Goal: Transaction & Acquisition: Purchase product/service

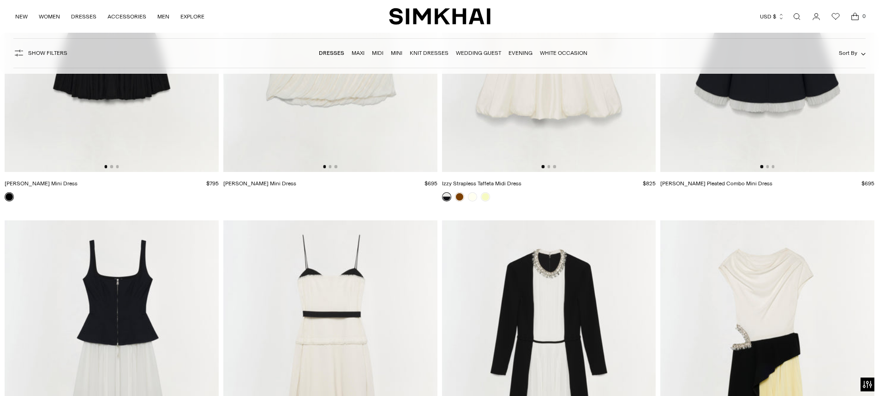
scroll to position [5213, 0]
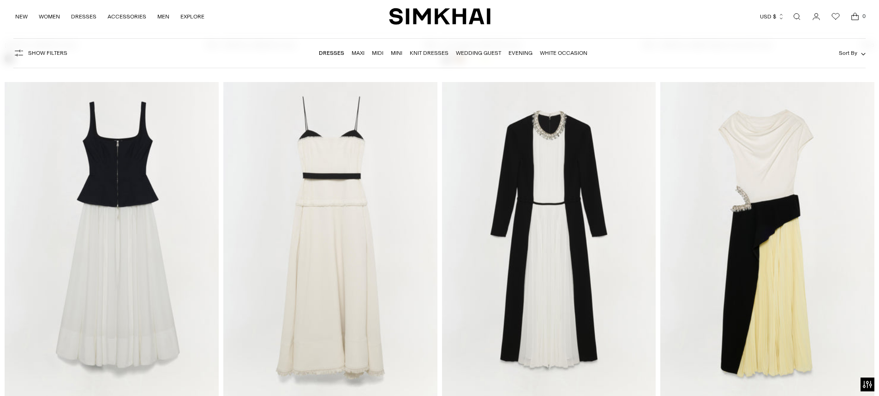
click at [763, 219] on img at bounding box center [767, 242] width 214 height 321
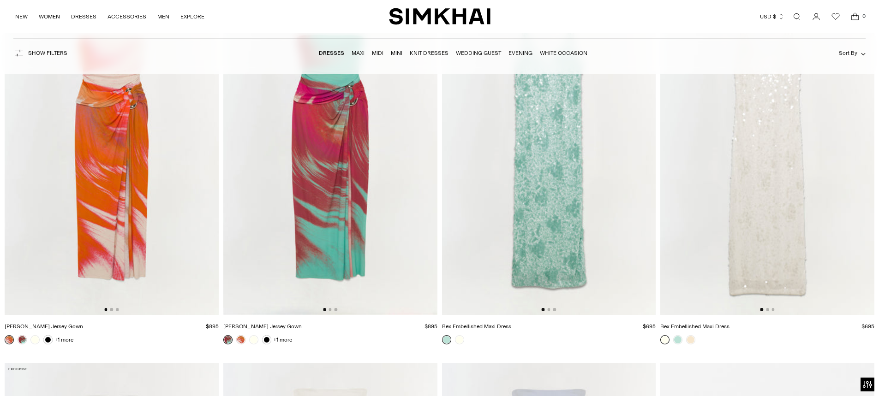
scroll to position [10795, 0]
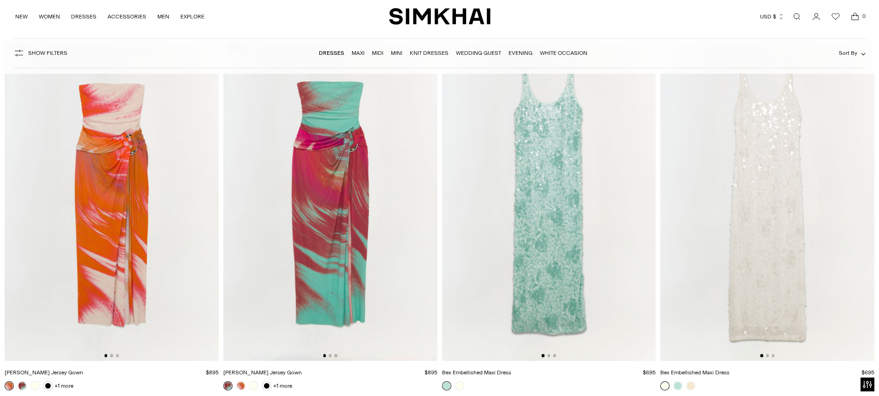
click at [574, 233] on img at bounding box center [549, 200] width 214 height 321
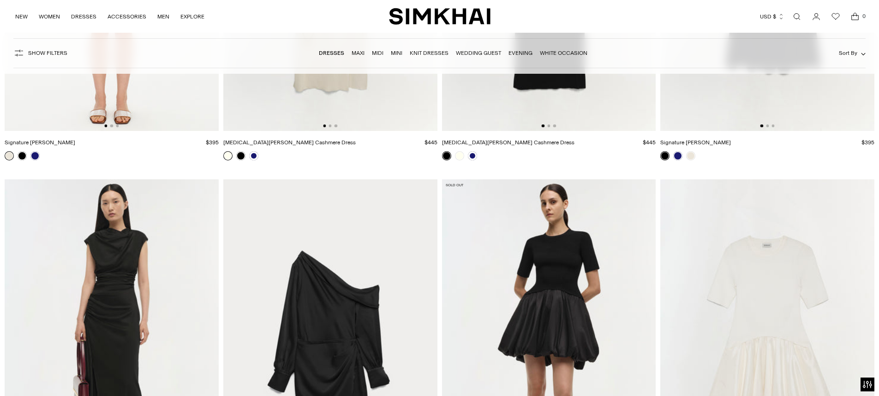
scroll to position [12271, 0]
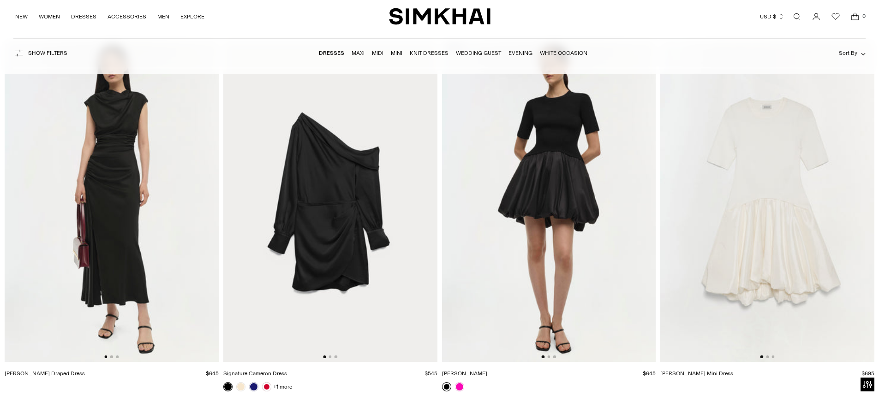
click at [316, 221] on img at bounding box center [330, 201] width 214 height 321
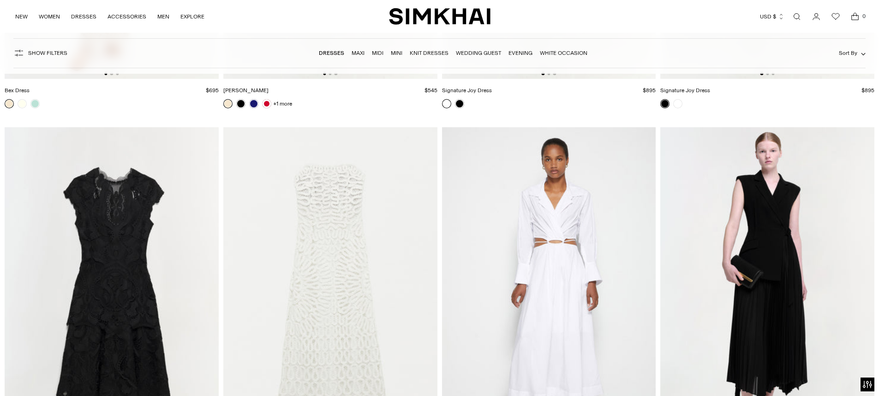
scroll to position [15777, 0]
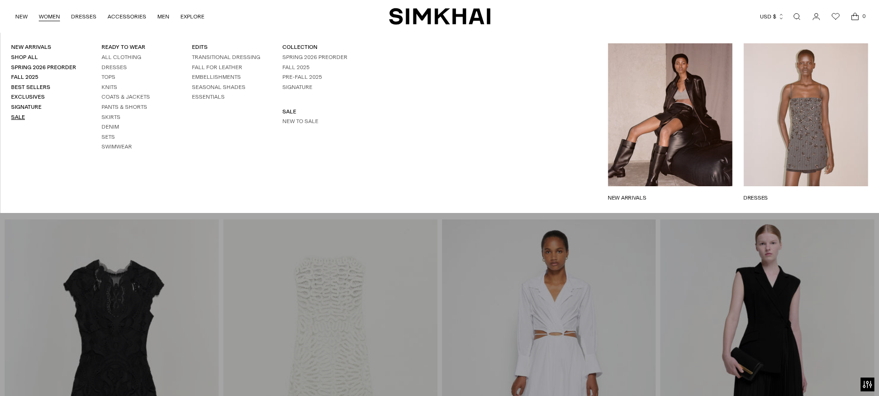
click at [18, 114] on link "Sale" at bounding box center [18, 117] width 14 height 6
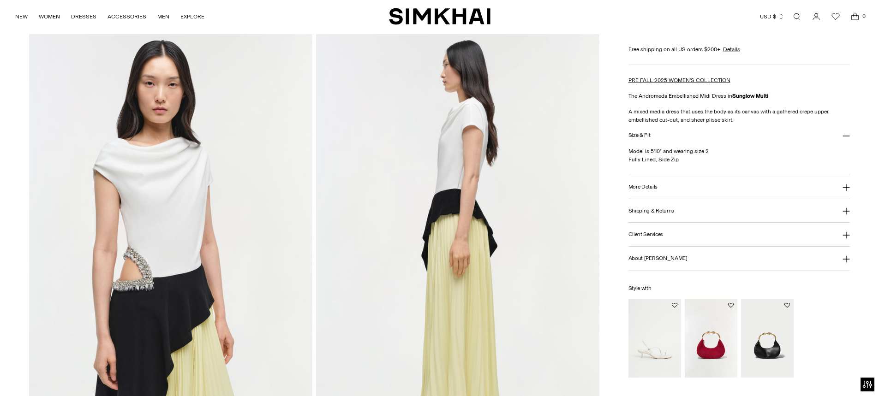
scroll to position [507, 0]
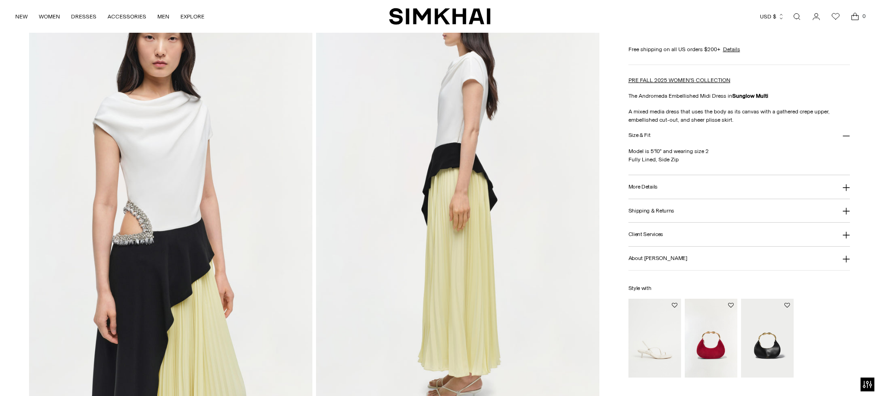
click at [168, 246] on img at bounding box center [170, 200] width 283 height 425
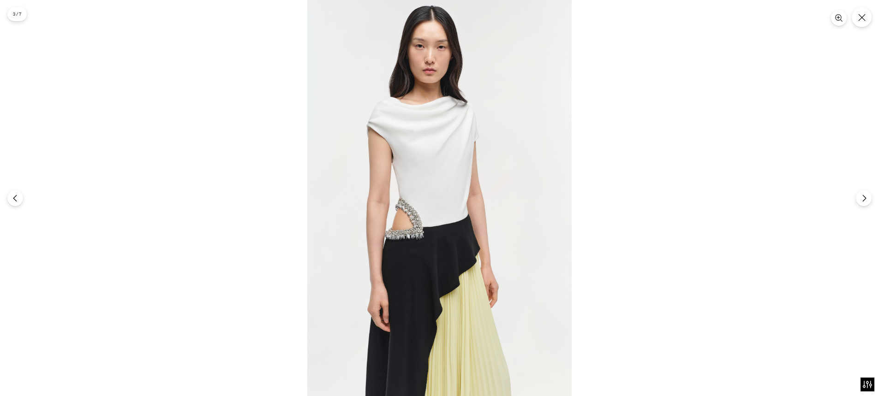
click at [408, 236] on img at bounding box center [439, 198] width 264 height 396
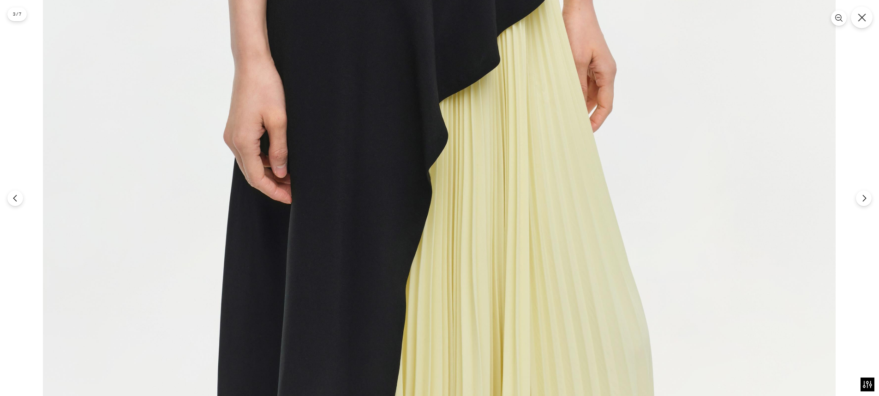
click at [860, 20] on icon "Close" at bounding box center [862, 17] width 8 height 8
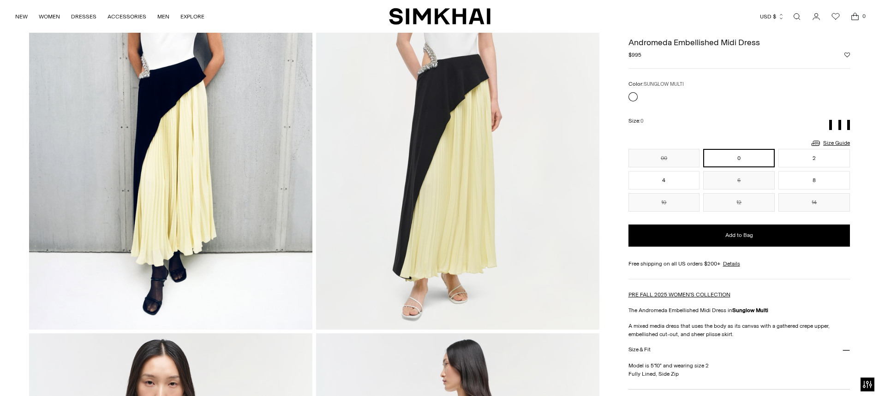
scroll to position [0, 0]
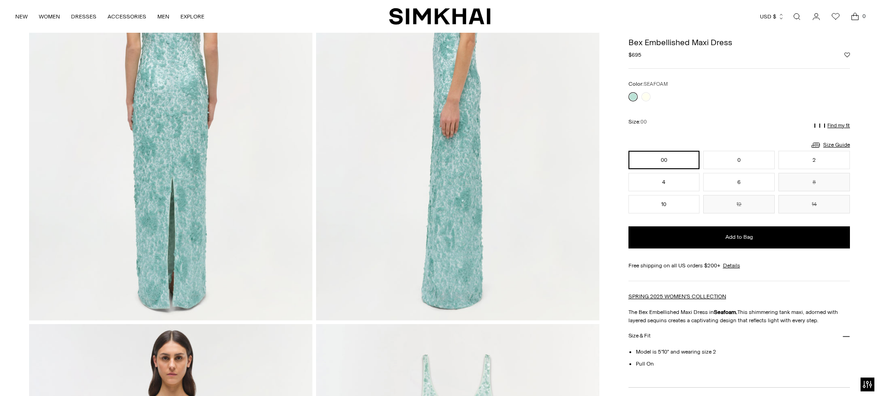
scroll to position [507, 0]
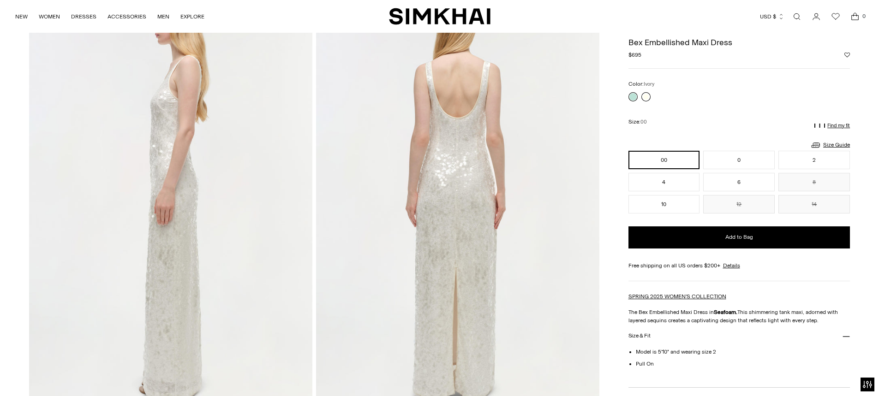
click at [643, 98] on link at bounding box center [645, 96] width 9 height 9
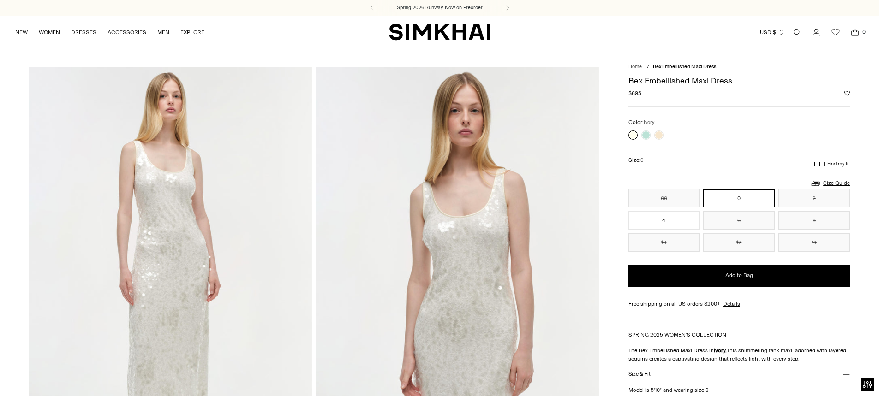
click at [471, 264] on img at bounding box center [457, 279] width 283 height 425
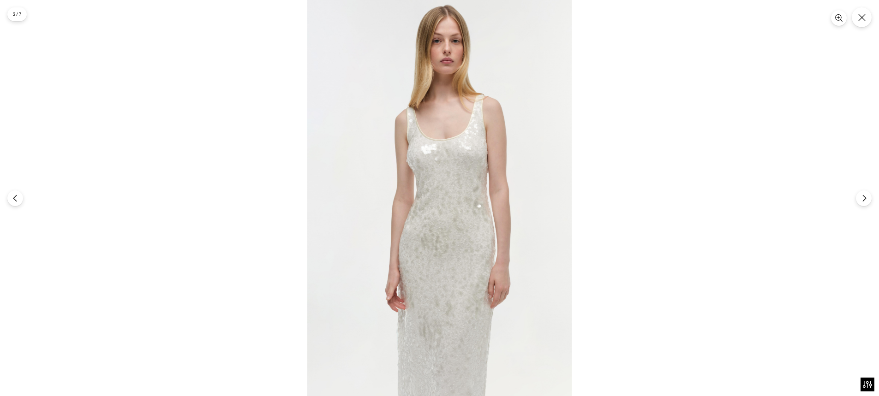
click at [474, 264] on img at bounding box center [439, 198] width 264 height 396
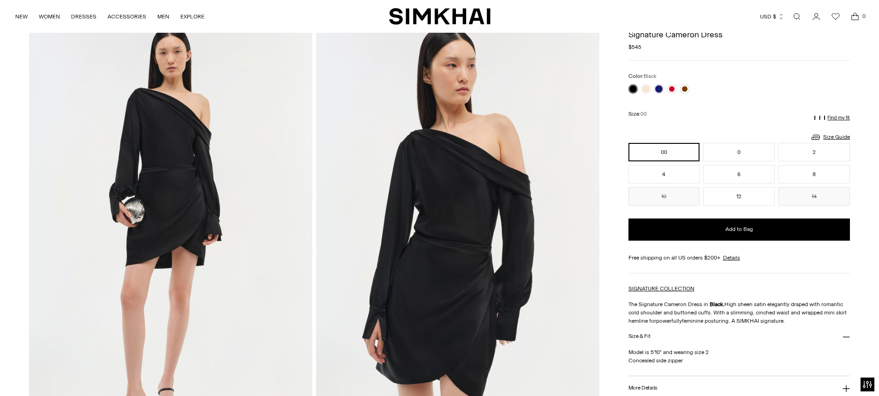
scroll to position [92, 0]
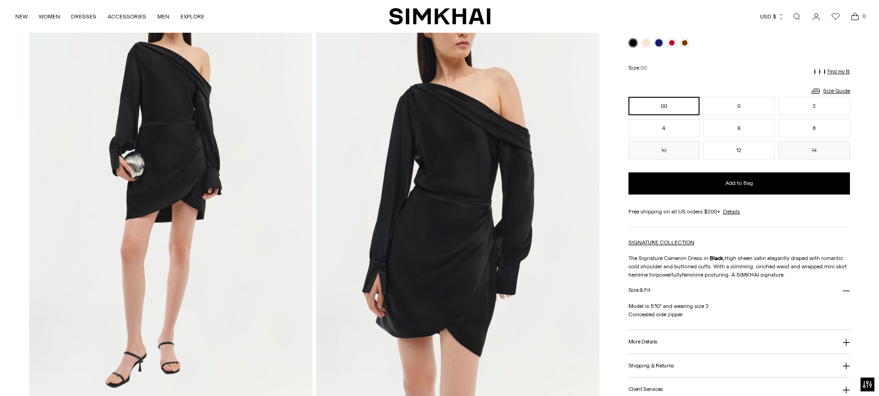
click at [441, 216] on img at bounding box center [457, 187] width 283 height 425
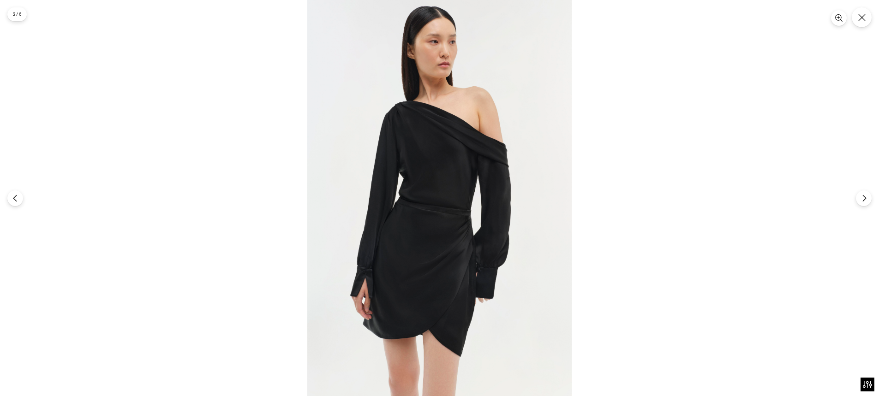
click at [441, 216] on img at bounding box center [439, 198] width 264 height 396
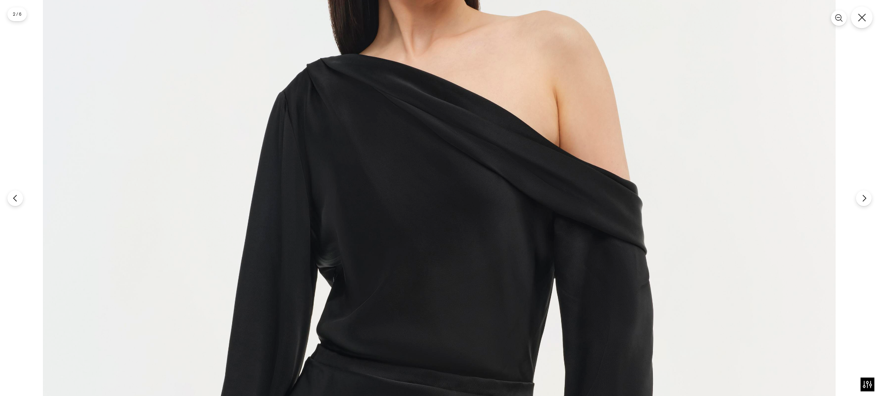
click at [863, 15] on icon "Close" at bounding box center [862, 17] width 8 height 8
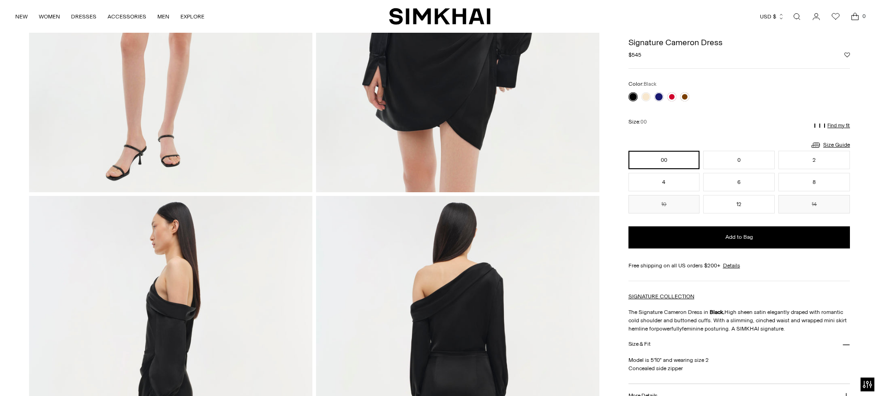
scroll to position [0, 0]
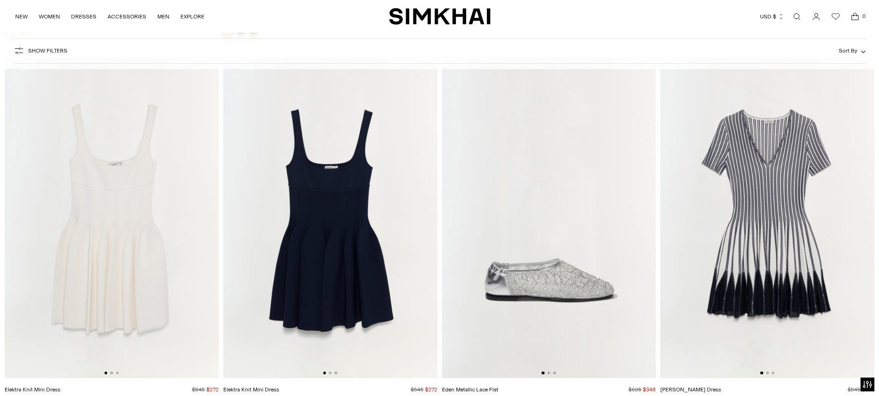
scroll to position [3414, 0]
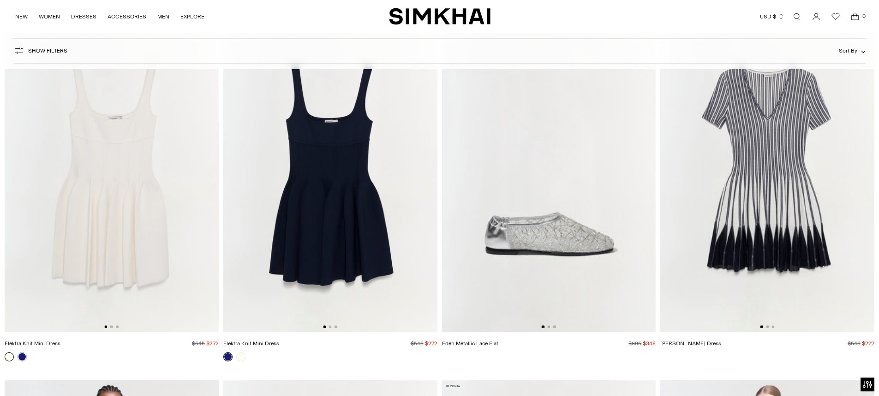
click at [789, 173] on img at bounding box center [767, 171] width 214 height 321
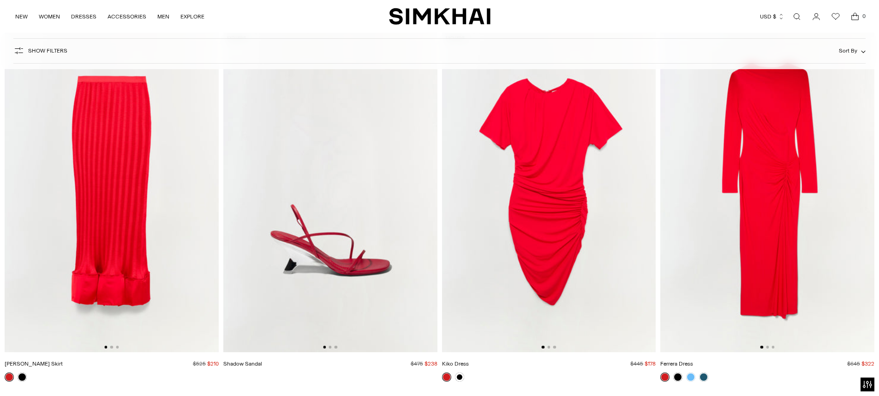
scroll to position [5905, 0]
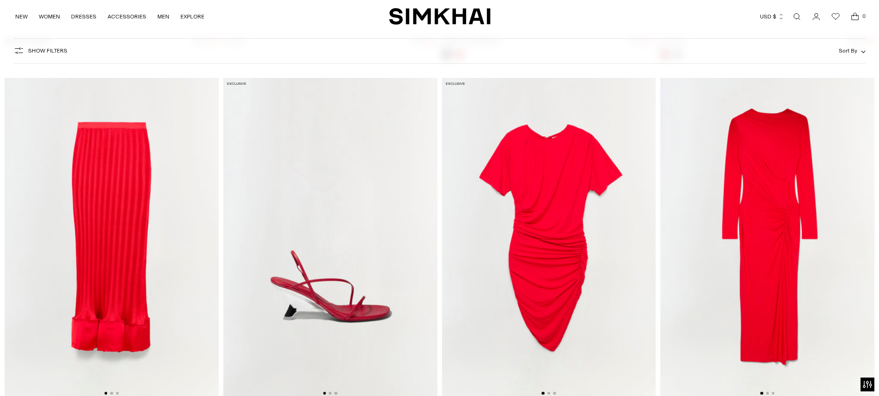
click at [532, 225] on img at bounding box center [549, 238] width 214 height 321
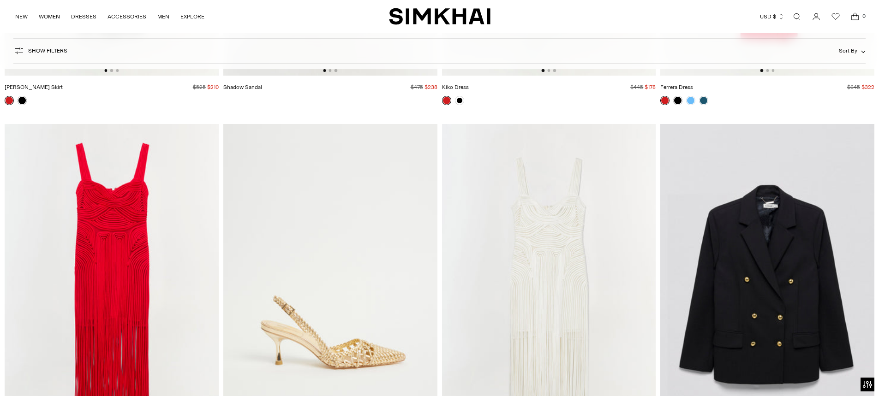
scroll to position [6320, 0]
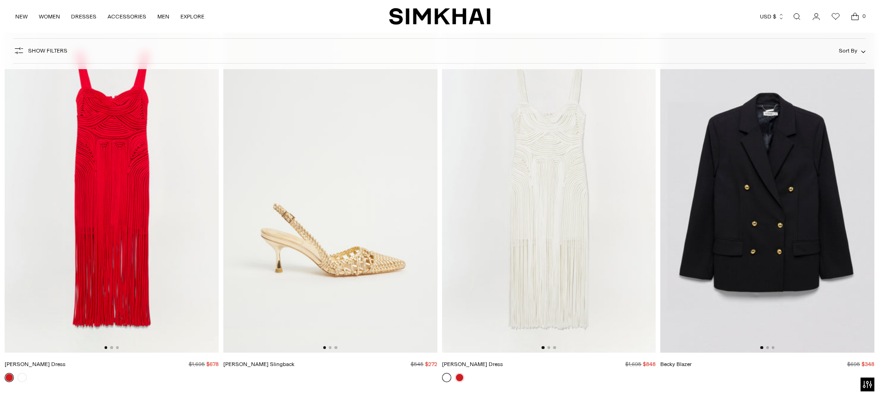
click at [118, 171] on img at bounding box center [112, 192] width 214 height 321
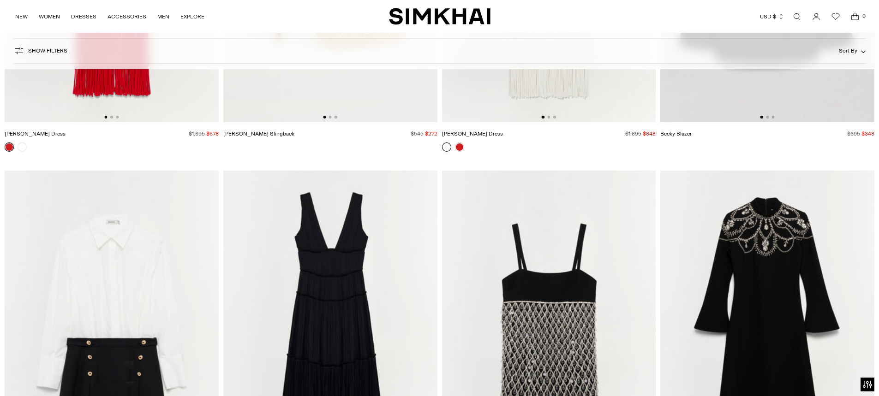
scroll to position [6689, 0]
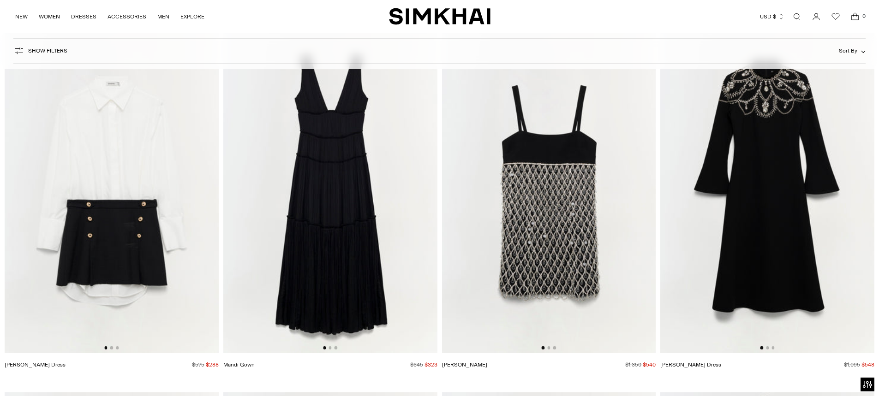
click at [544, 227] on img at bounding box center [549, 192] width 214 height 321
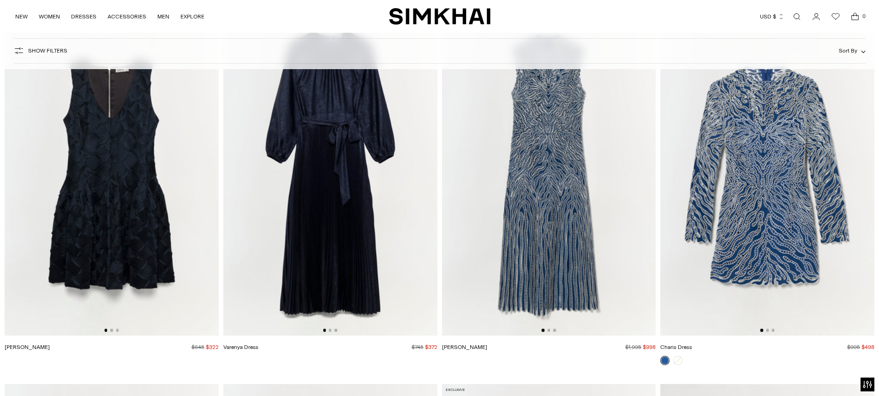
scroll to position [7750, 0]
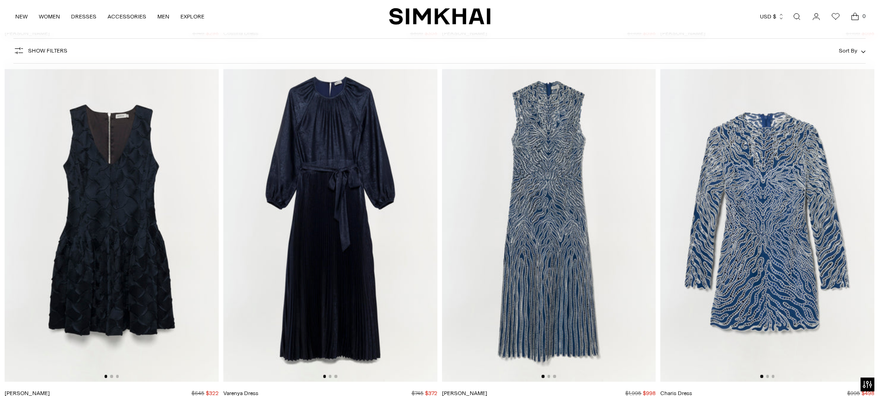
click at [114, 197] on img at bounding box center [112, 221] width 214 height 321
click at [540, 239] on img at bounding box center [549, 221] width 214 height 321
click at [774, 231] on img at bounding box center [767, 221] width 214 height 321
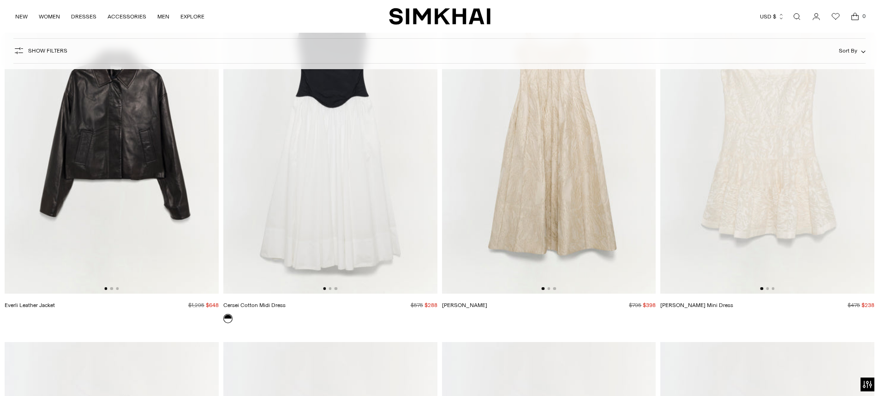
scroll to position [13286, 0]
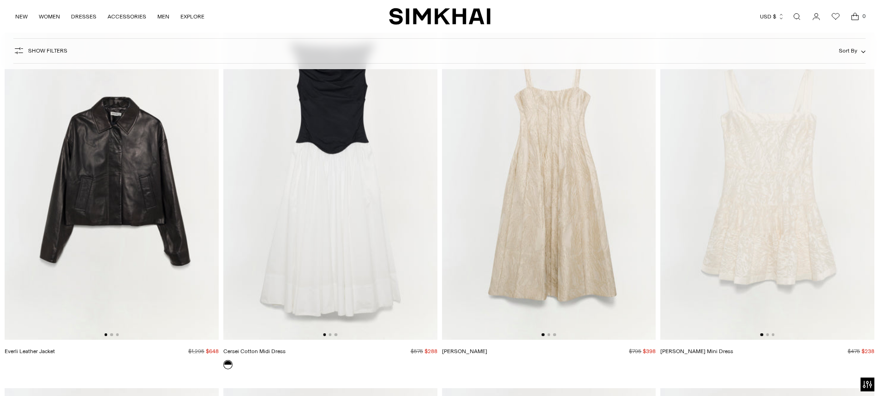
click at [528, 209] on img at bounding box center [549, 179] width 214 height 321
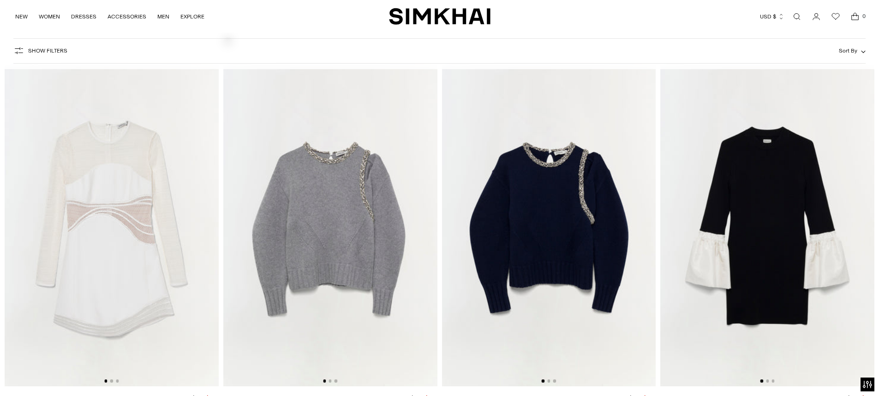
scroll to position [13655, 0]
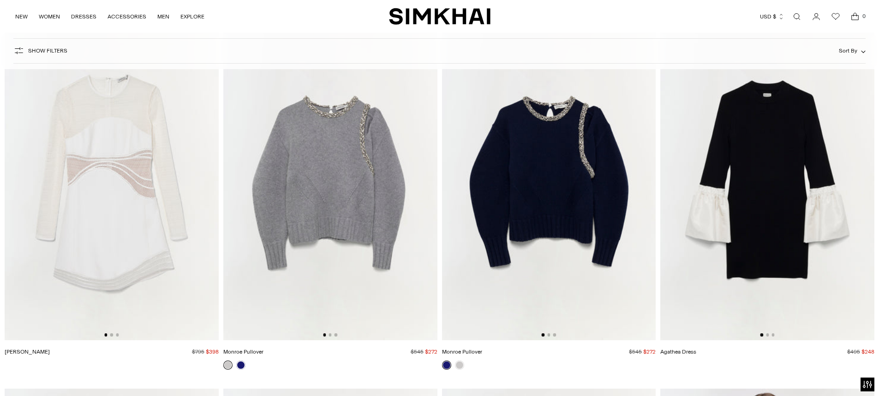
click at [544, 187] on img at bounding box center [549, 179] width 214 height 321
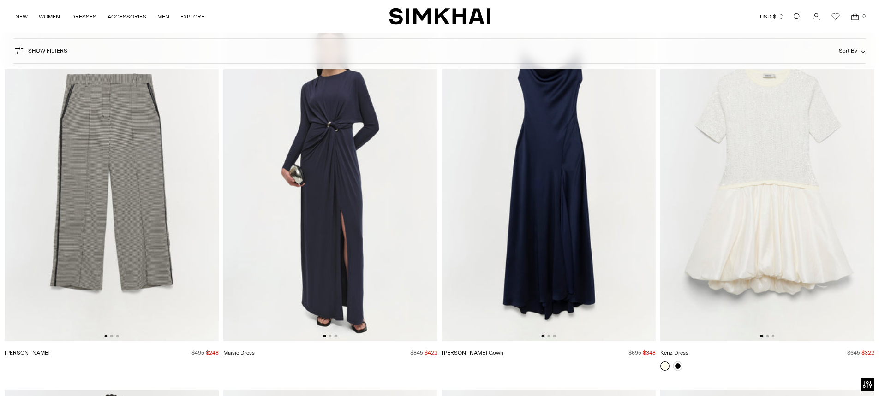
scroll to position [15270, 0]
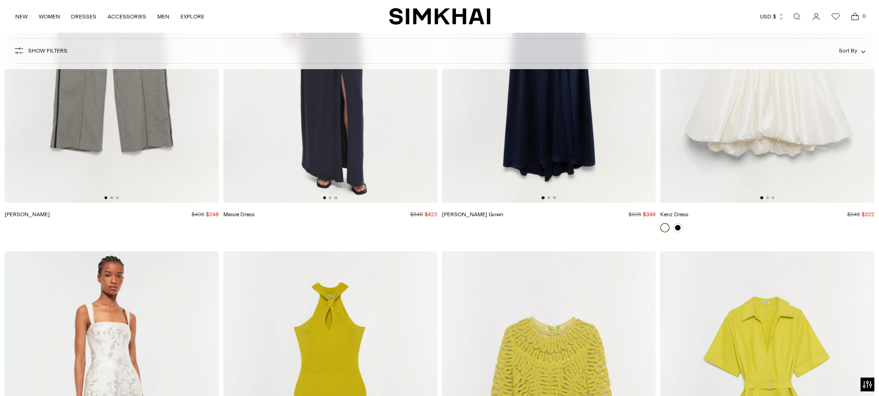
click at [503, 218] on link "[PERSON_NAME] Gown" at bounding box center [472, 214] width 61 height 6
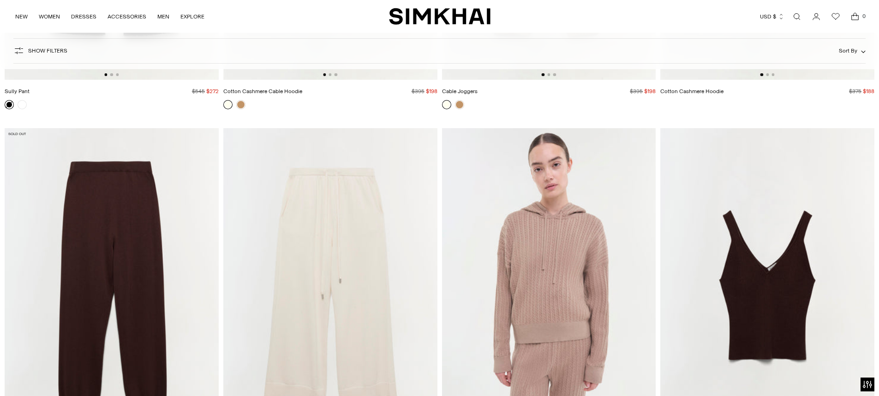
scroll to position [23250, 0]
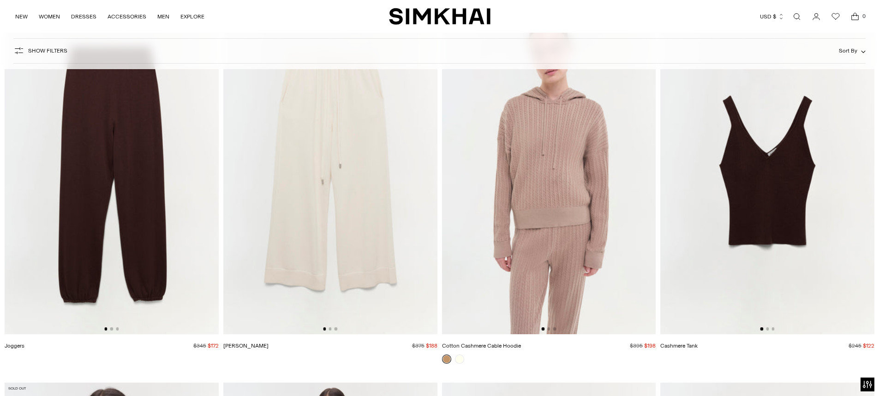
click at [754, 324] on img at bounding box center [767, 173] width 214 height 321
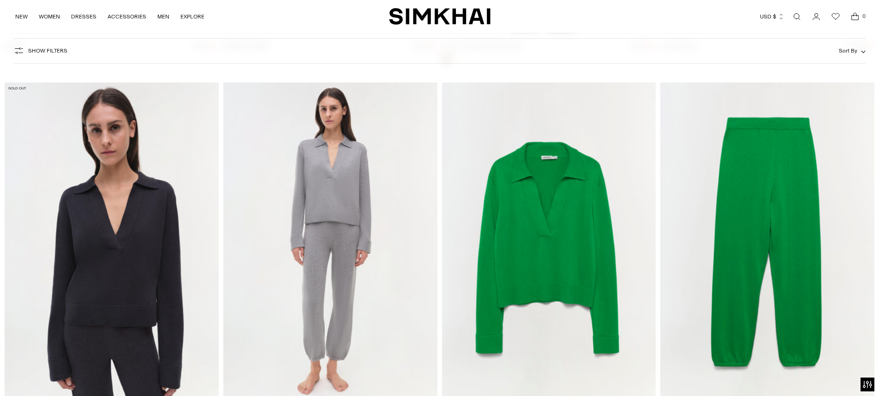
scroll to position [23573, 0]
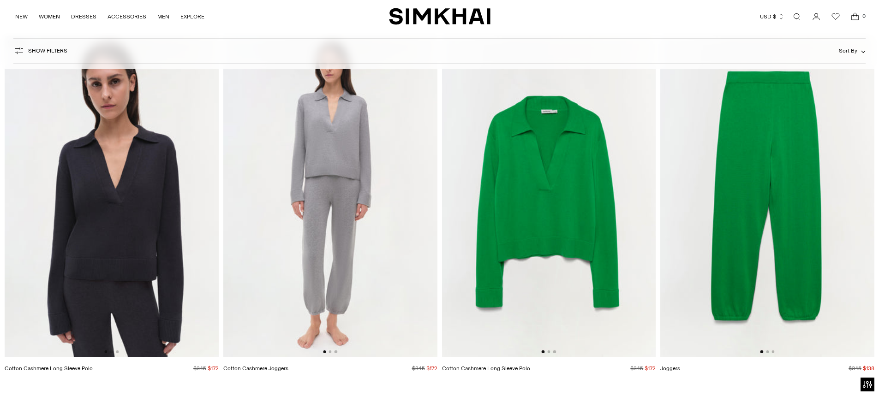
click at [356, 221] on img at bounding box center [330, 196] width 214 height 321
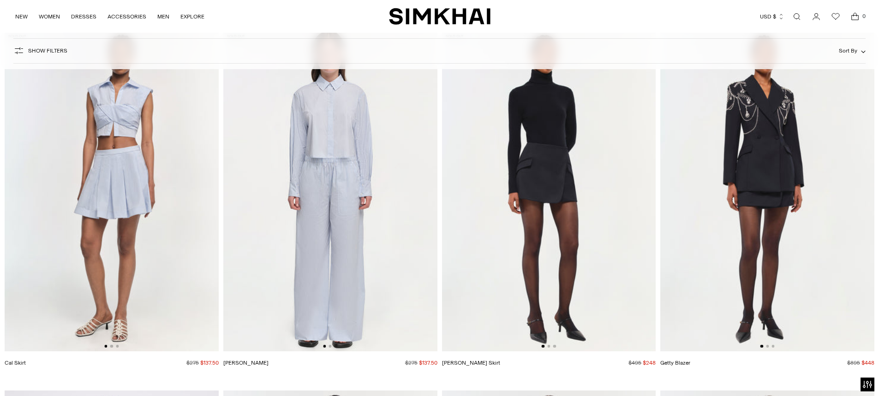
scroll to position [27910, 0]
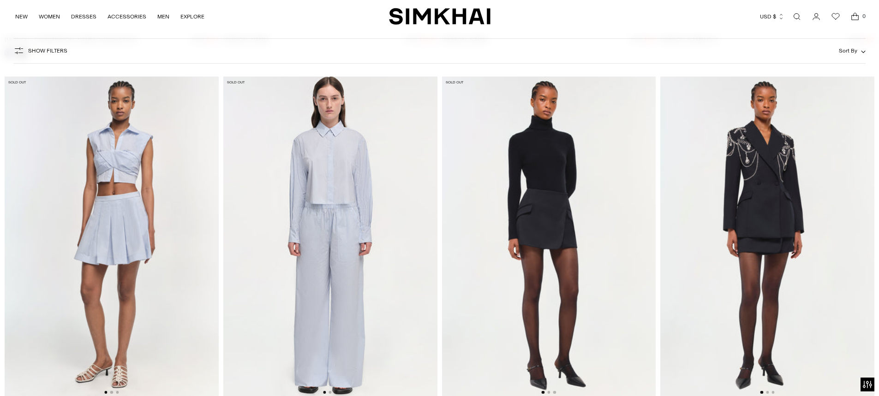
click at [769, 204] on img at bounding box center [767, 237] width 214 height 321
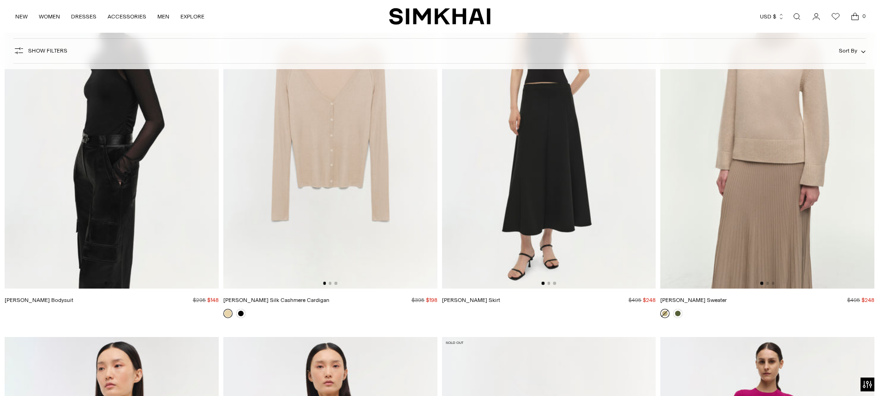
scroll to position [30170, 0]
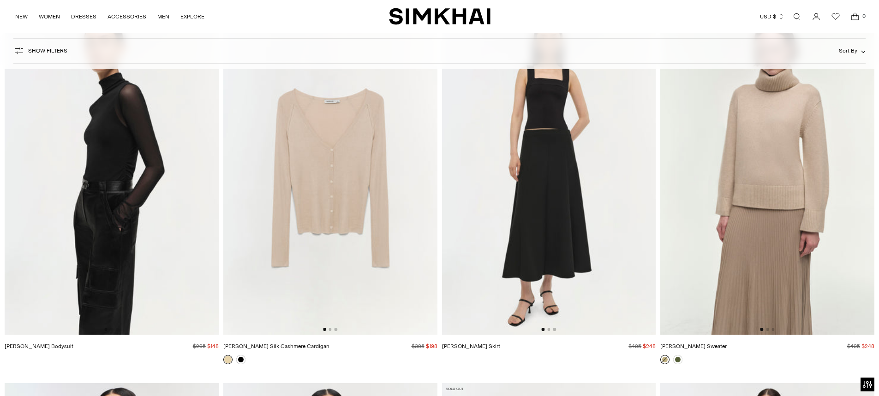
click at [108, 199] on img at bounding box center [112, 174] width 214 height 321
click at [787, 185] on img at bounding box center [767, 174] width 214 height 321
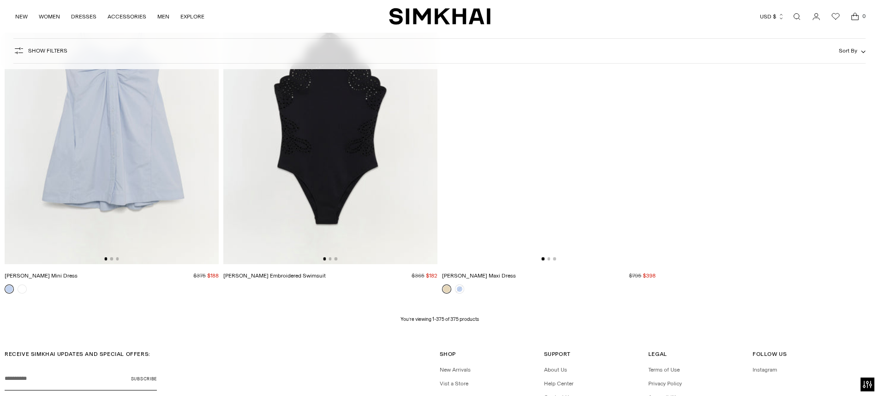
scroll to position [34370, 0]
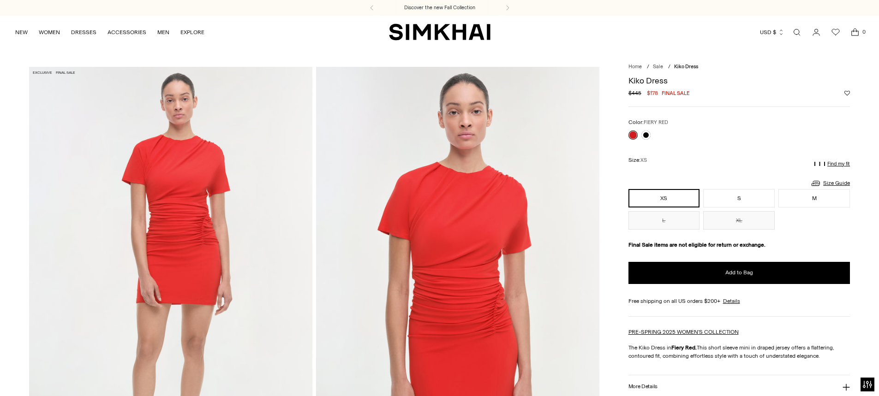
scroll to position [92, 0]
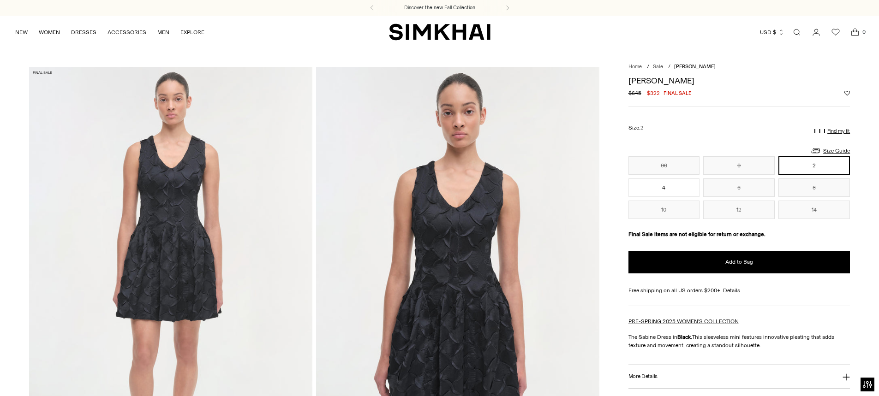
scroll to position [92, 0]
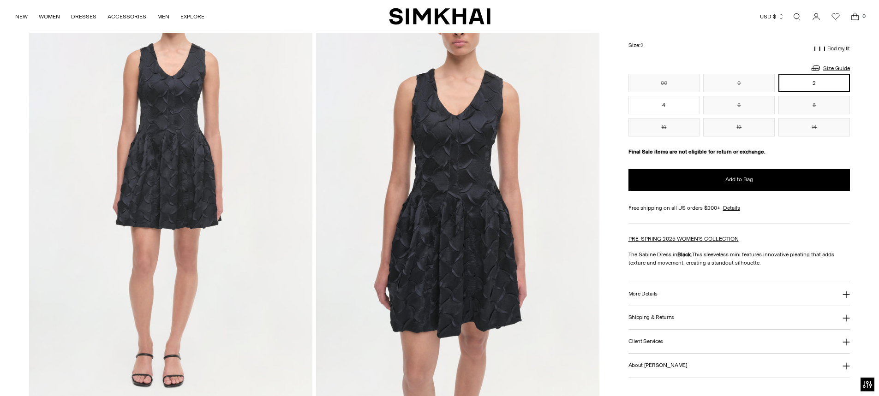
click at [451, 244] on img at bounding box center [457, 187] width 283 height 425
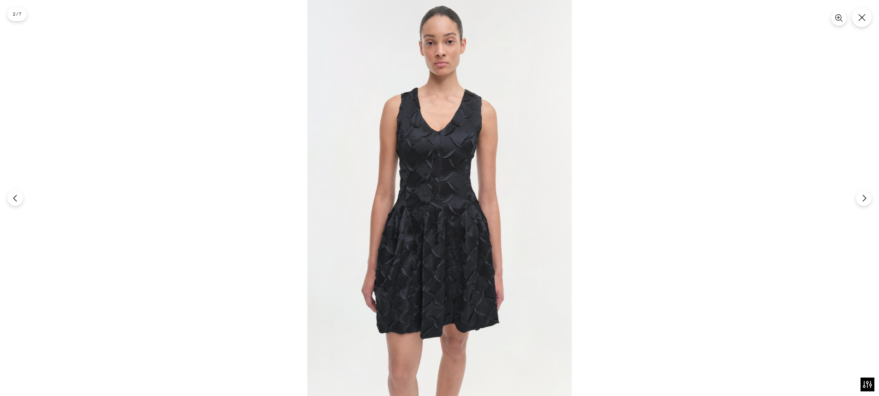
click at [445, 232] on img at bounding box center [439, 198] width 264 height 396
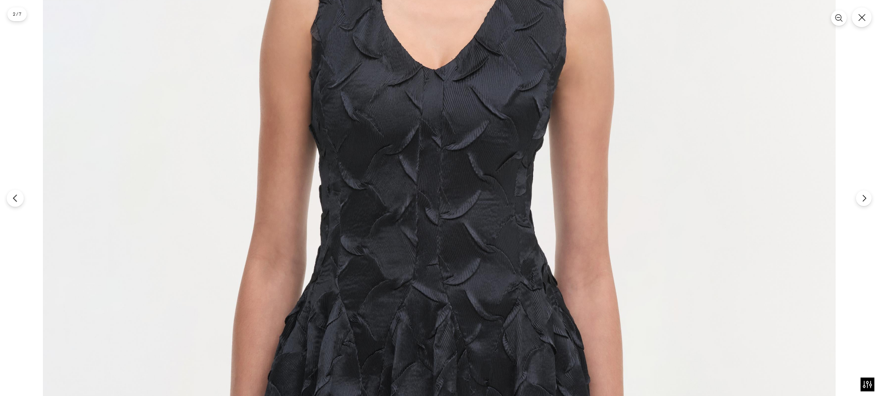
click at [15, 198] on icon "Previous" at bounding box center [15, 198] width 8 height 8
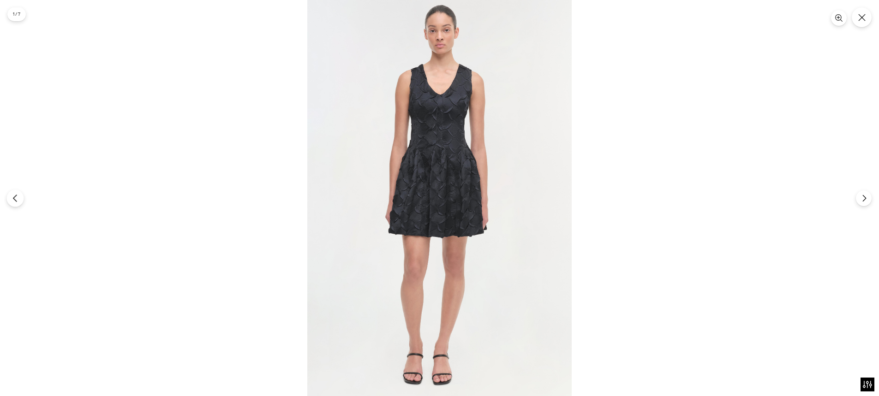
click at [15, 198] on icon "Previous" at bounding box center [15, 198] width 8 height 8
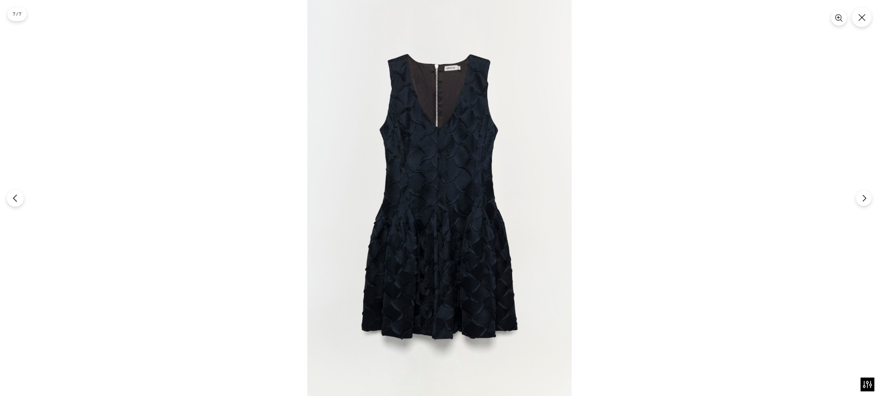
click at [15, 198] on icon "Previous" at bounding box center [15, 198] width 8 height 8
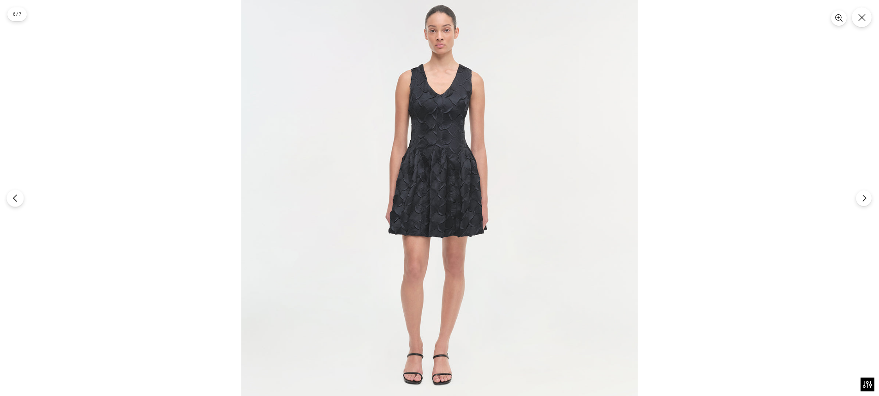
click at [15, 198] on icon "Previous" at bounding box center [15, 198] width 8 height 8
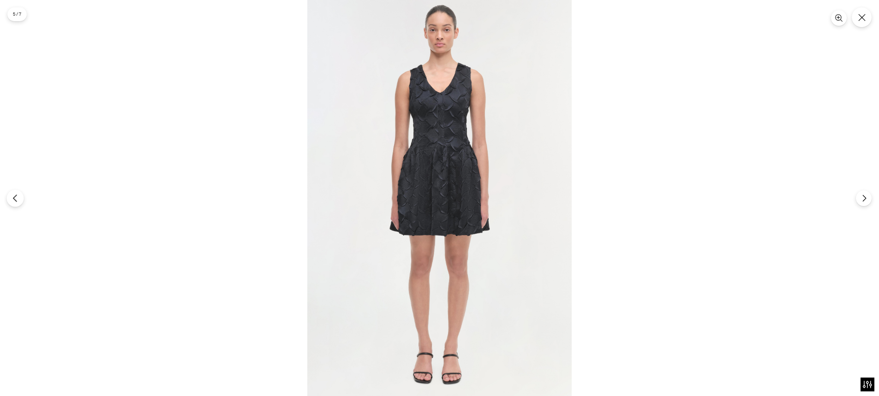
click at [15, 198] on icon "Previous" at bounding box center [15, 198] width 8 height 8
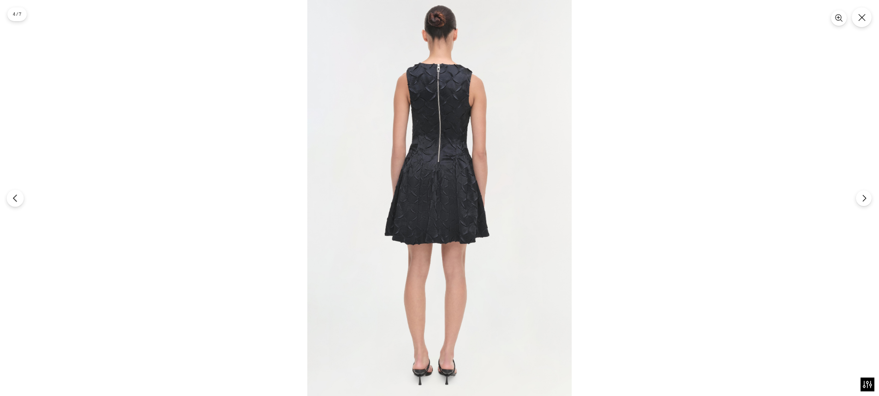
click at [15, 198] on icon "Previous" at bounding box center [15, 198] width 8 height 8
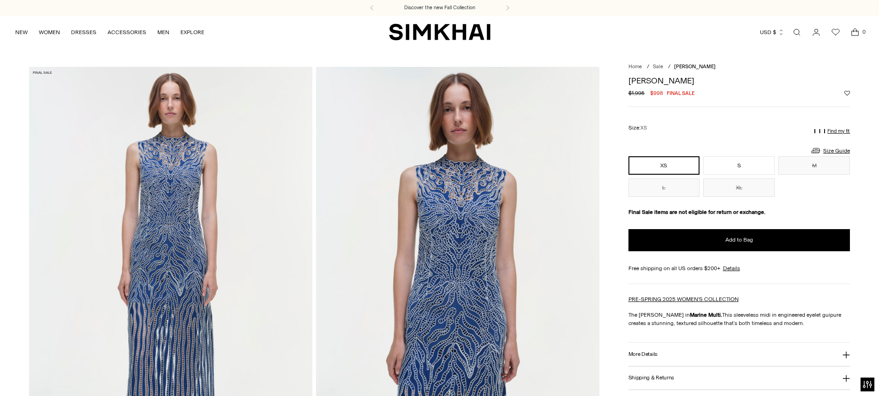
scroll to position [92, 0]
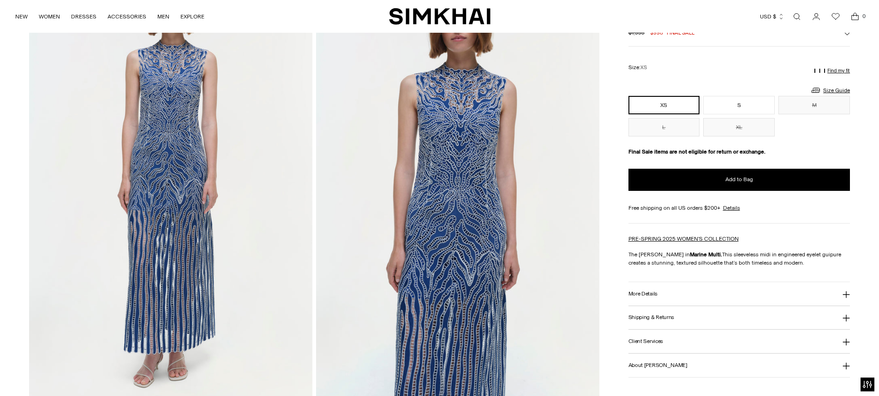
click at [461, 203] on img at bounding box center [457, 187] width 283 height 425
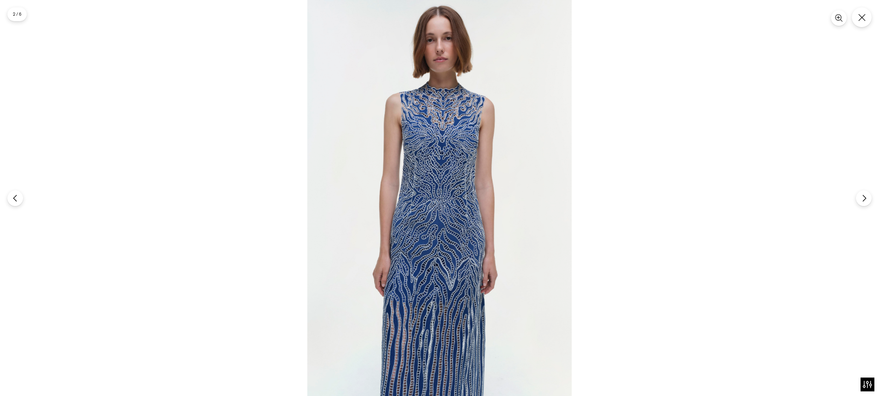
click at [461, 178] on img at bounding box center [439, 198] width 264 height 396
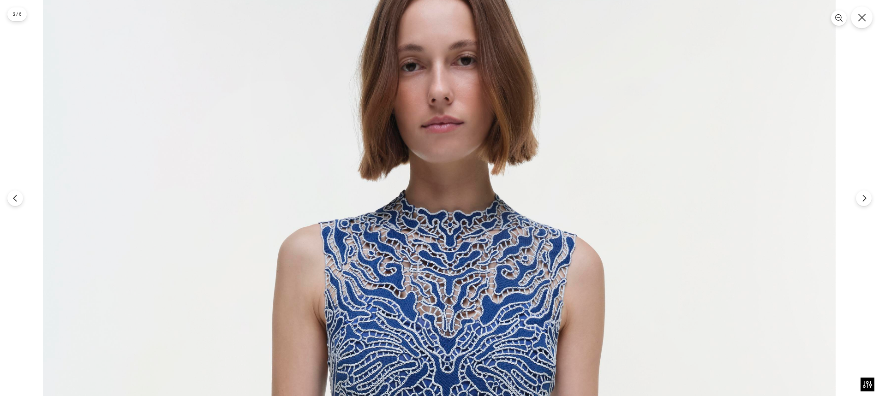
click at [863, 18] on icon "Close" at bounding box center [862, 17] width 8 height 8
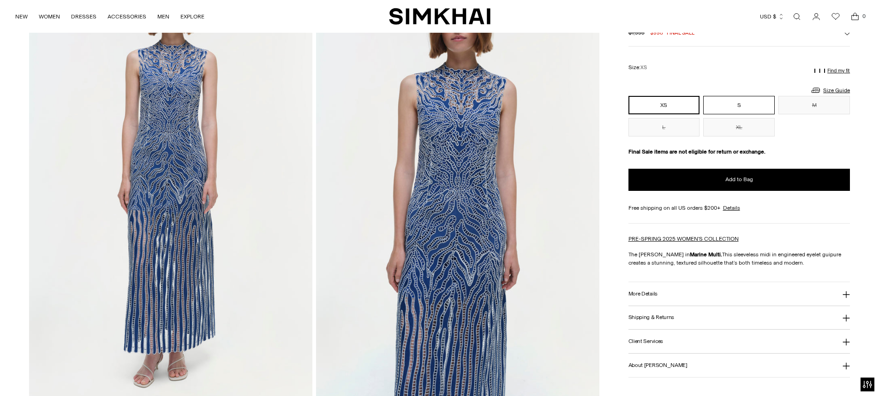
click at [730, 107] on button "S" at bounding box center [739, 105] width 72 height 18
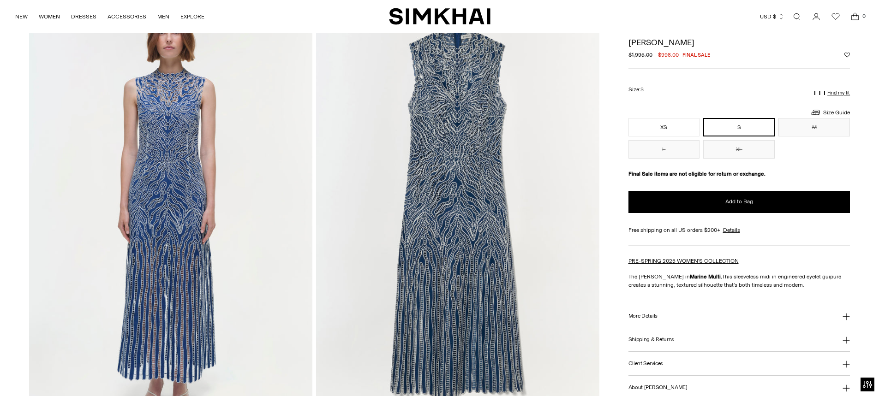
scroll to position [830, 0]
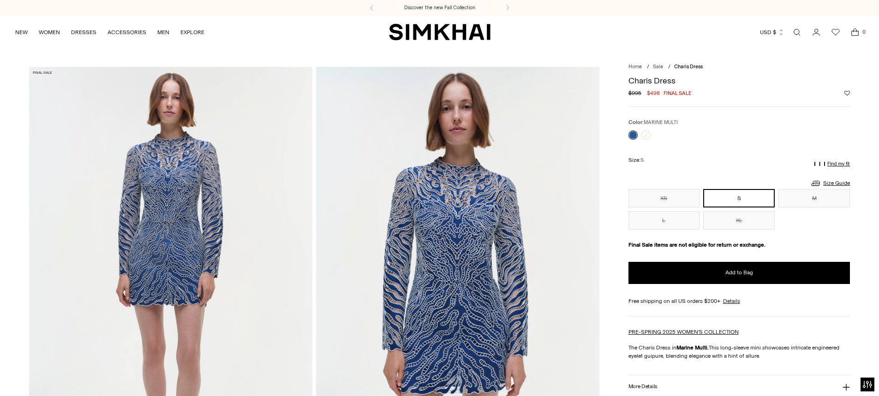
click at [459, 259] on img at bounding box center [457, 279] width 283 height 425
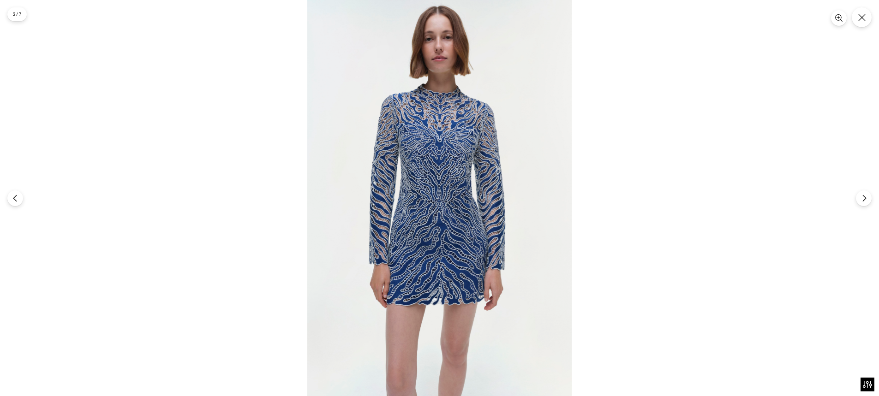
click at [461, 221] on img at bounding box center [439, 198] width 264 height 396
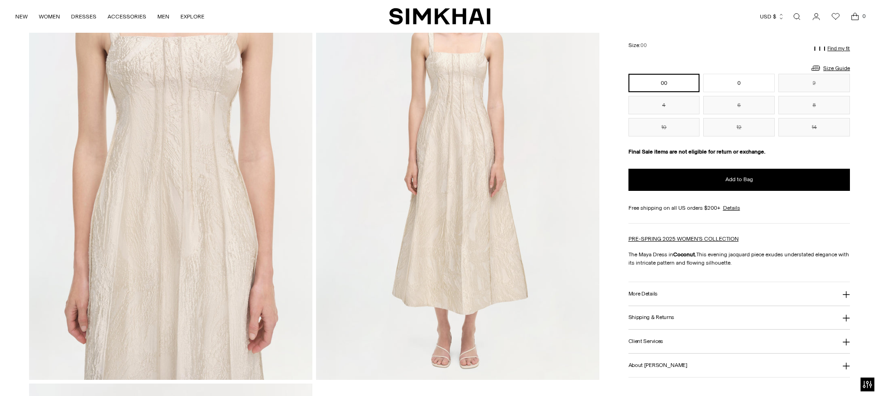
scroll to position [1061, 0]
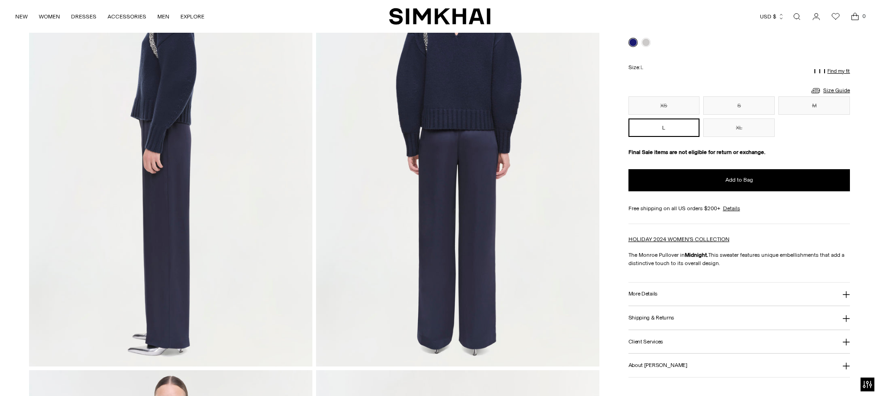
scroll to position [600, 0]
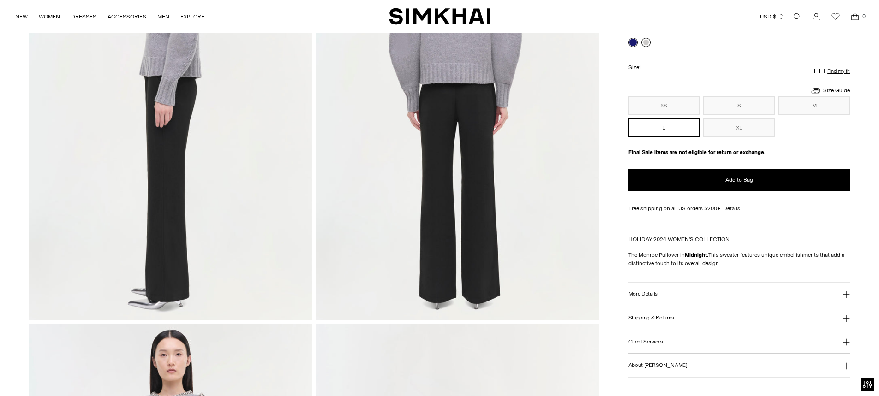
click at [642, 44] on link at bounding box center [645, 42] width 9 height 9
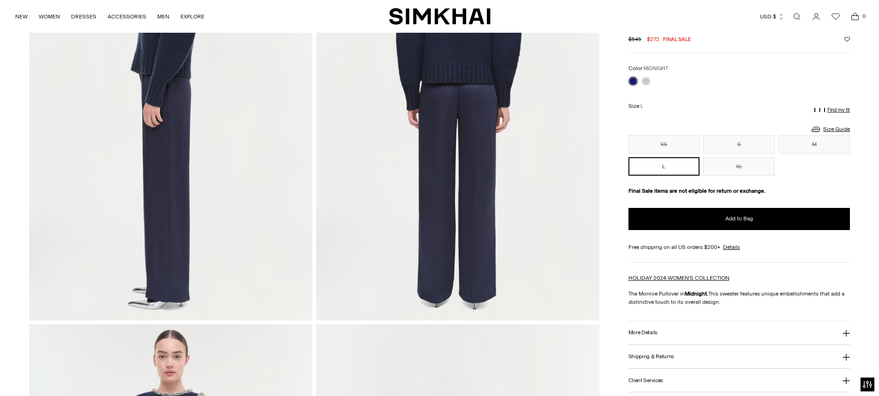
scroll to position [461, 0]
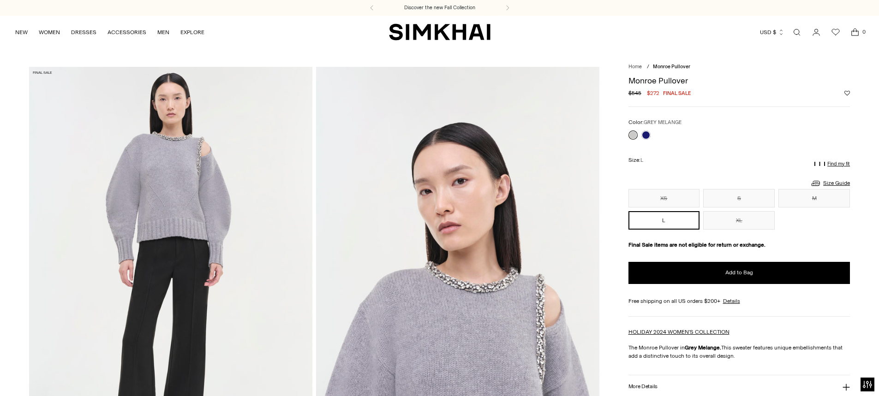
scroll to position [138, 0]
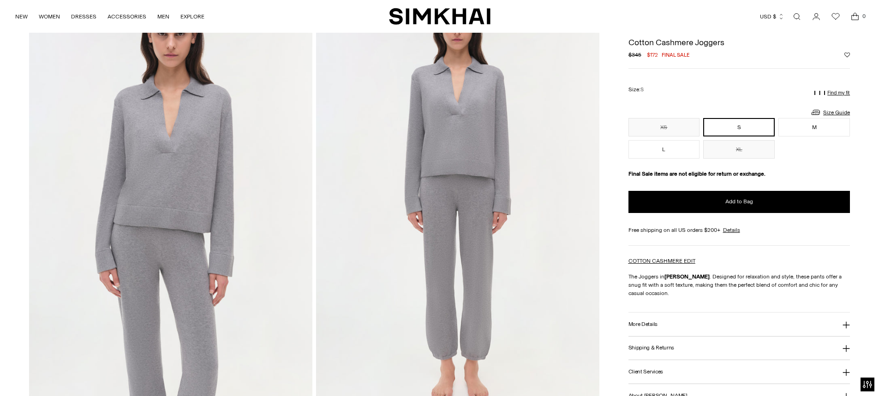
scroll to position [92, 0]
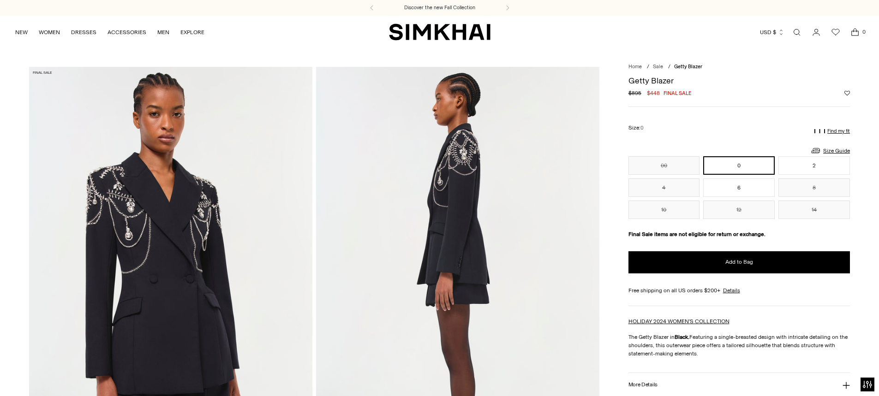
scroll to position [92, 0]
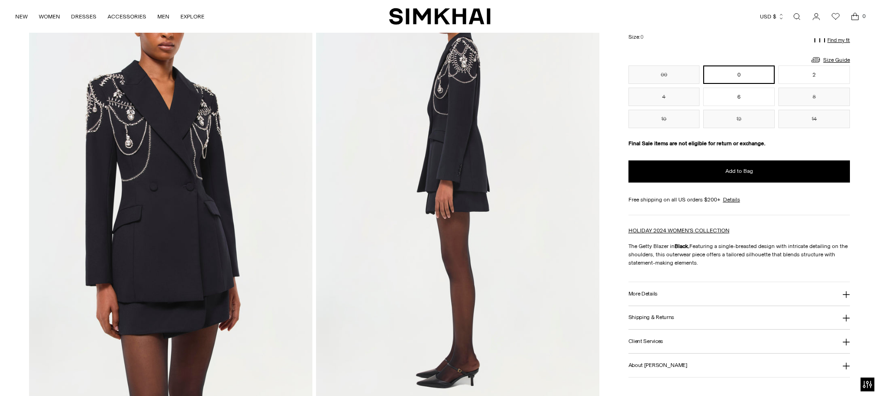
click at [184, 156] on img at bounding box center [170, 187] width 283 height 425
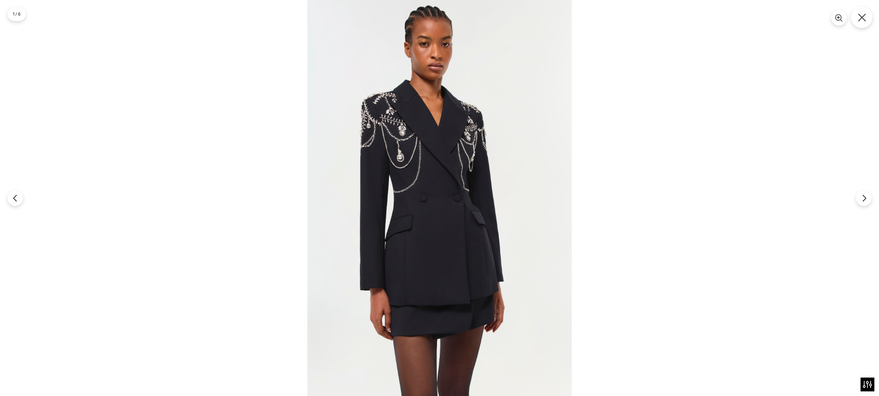
click at [863, 20] on icon "Close" at bounding box center [862, 17] width 8 height 8
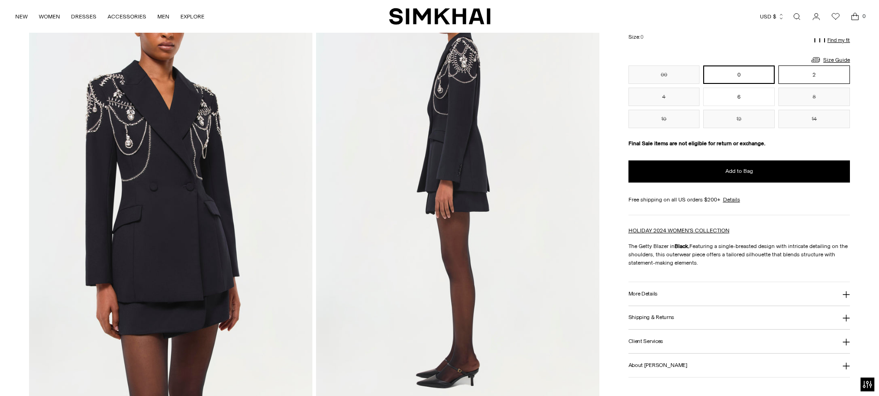
click at [832, 70] on button "2" at bounding box center [814, 75] width 72 height 18
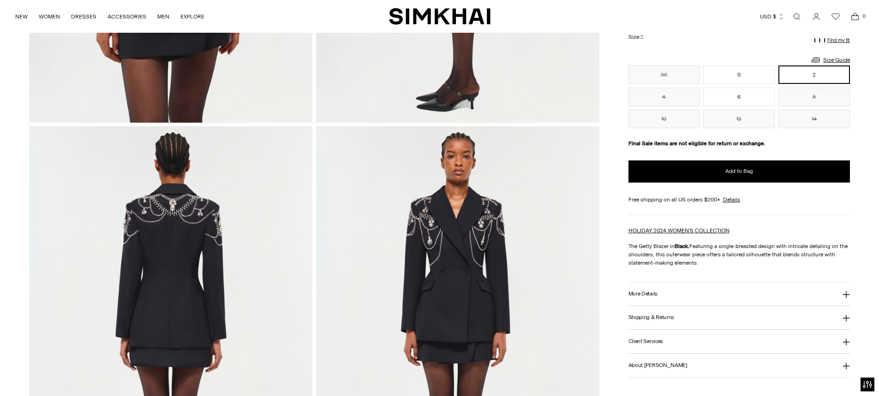
scroll to position [461, 0]
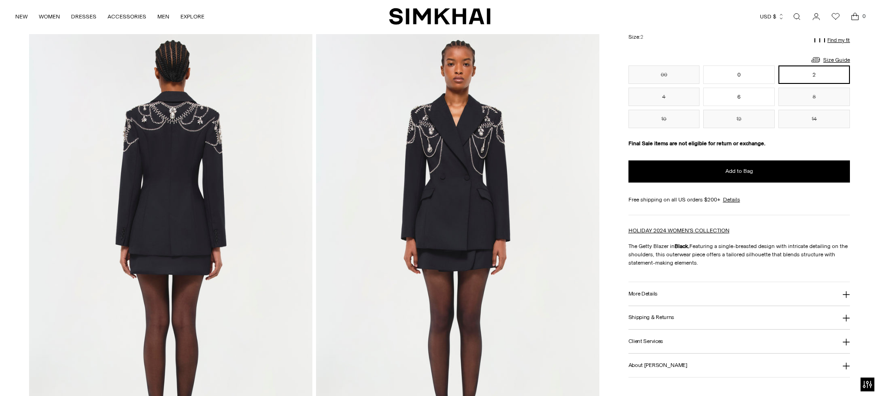
click at [185, 125] on img at bounding box center [170, 246] width 283 height 425
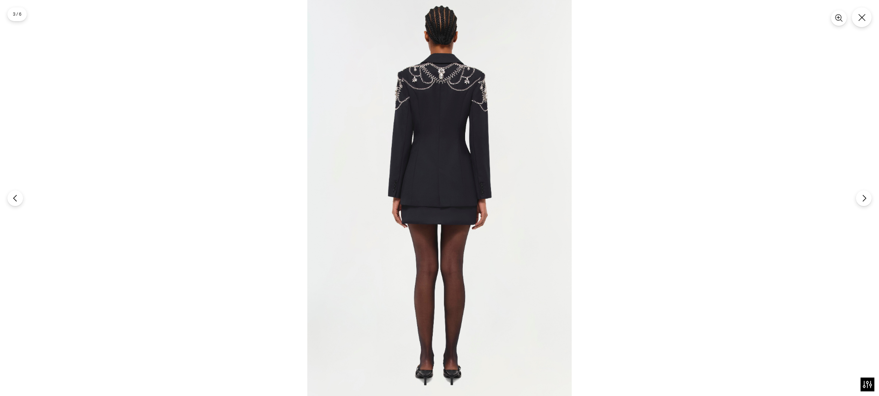
click at [441, 94] on img at bounding box center [439, 198] width 264 height 396
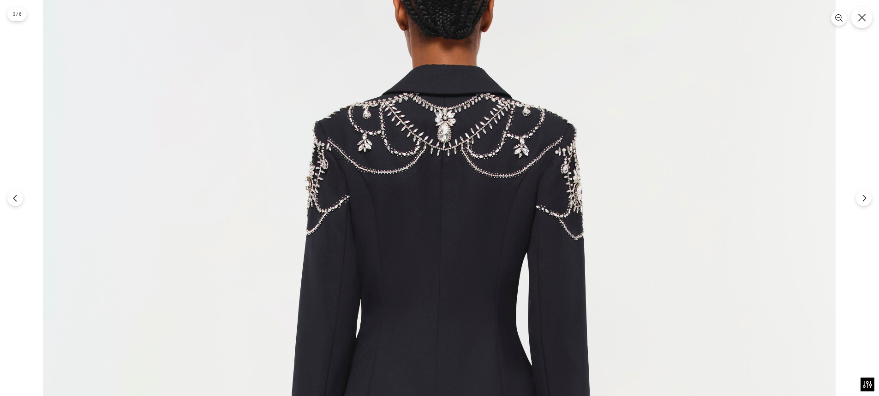
click at [862, 13] on icon "Close" at bounding box center [862, 17] width 8 height 8
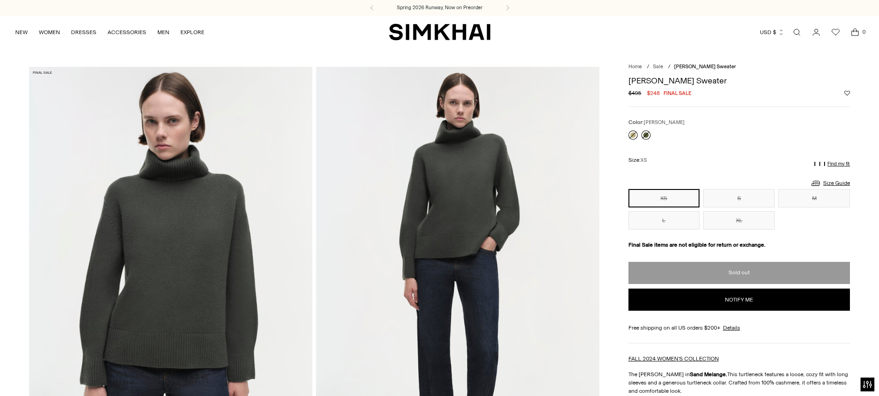
click at [647, 135] on link at bounding box center [645, 135] width 9 height 9
